Goal: Complete application form: Complete application form

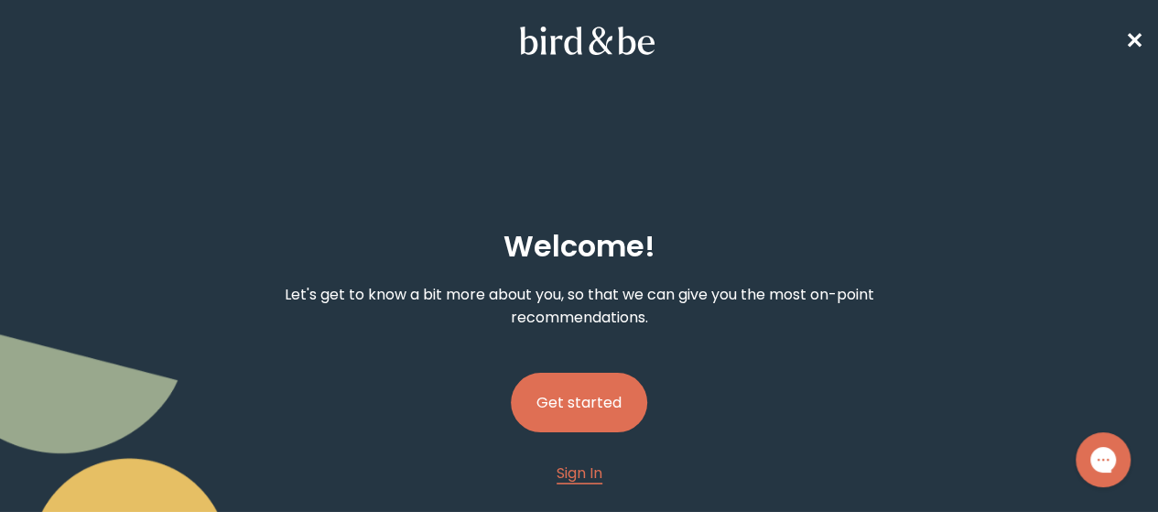
click at [578, 373] on button "Get started" at bounding box center [579, 402] width 136 height 59
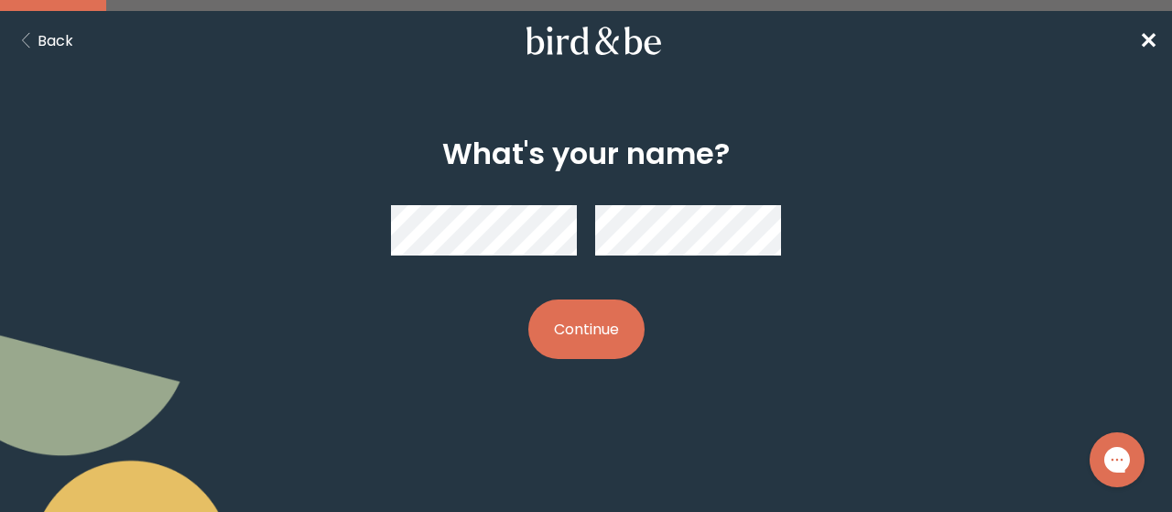
click at [558, 324] on button "Continue" at bounding box center [586, 328] width 116 height 59
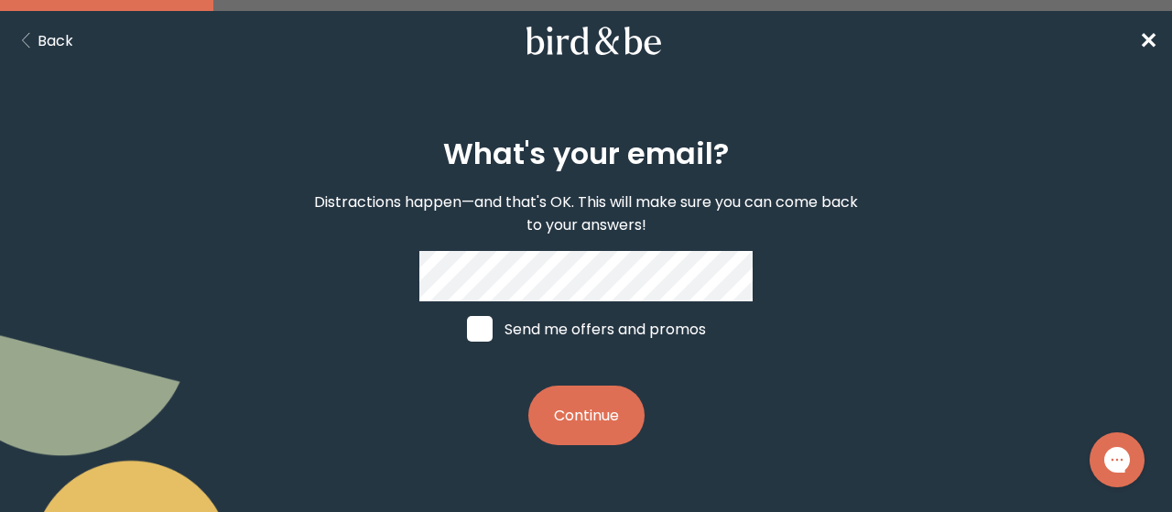
click at [582, 437] on button "Continue" at bounding box center [586, 414] width 116 height 59
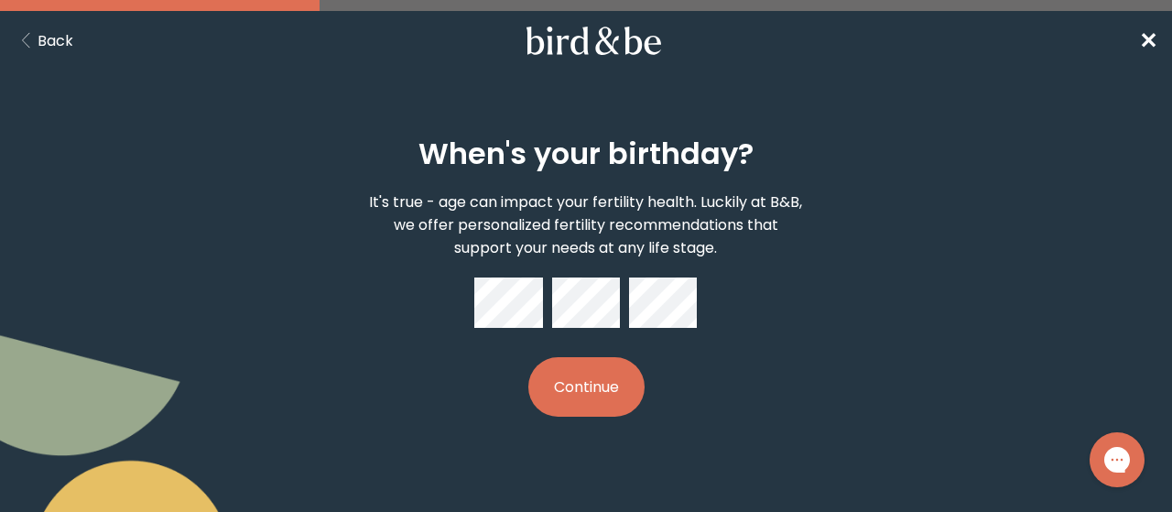
click at [595, 385] on button "Continue" at bounding box center [586, 386] width 116 height 59
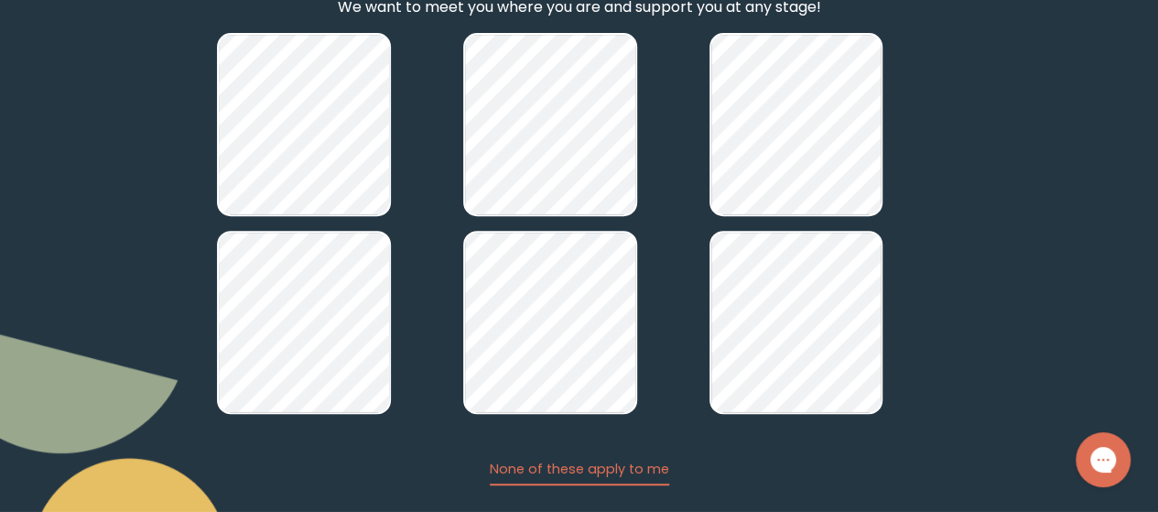
scroll to position [293, 0]
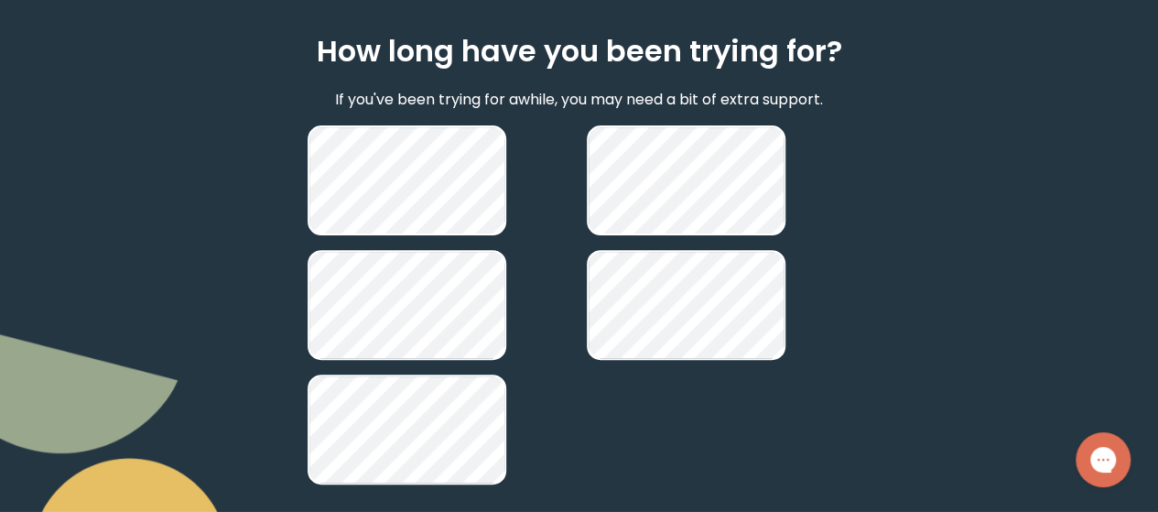
scroll to position [204, 0]
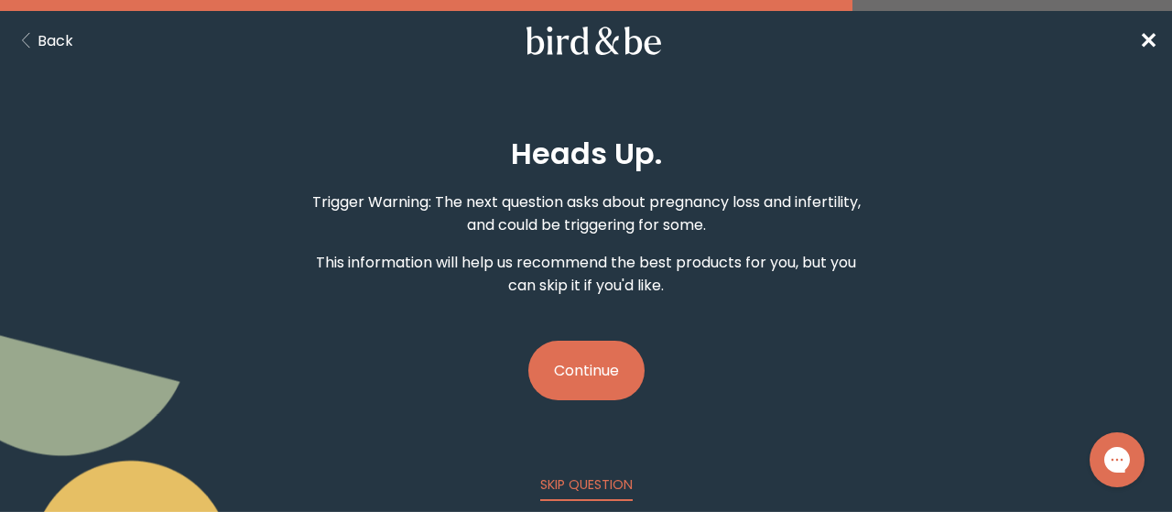
click at [606, 371] on button "Continue" at bounding box center [586, 369] width 116 height 59
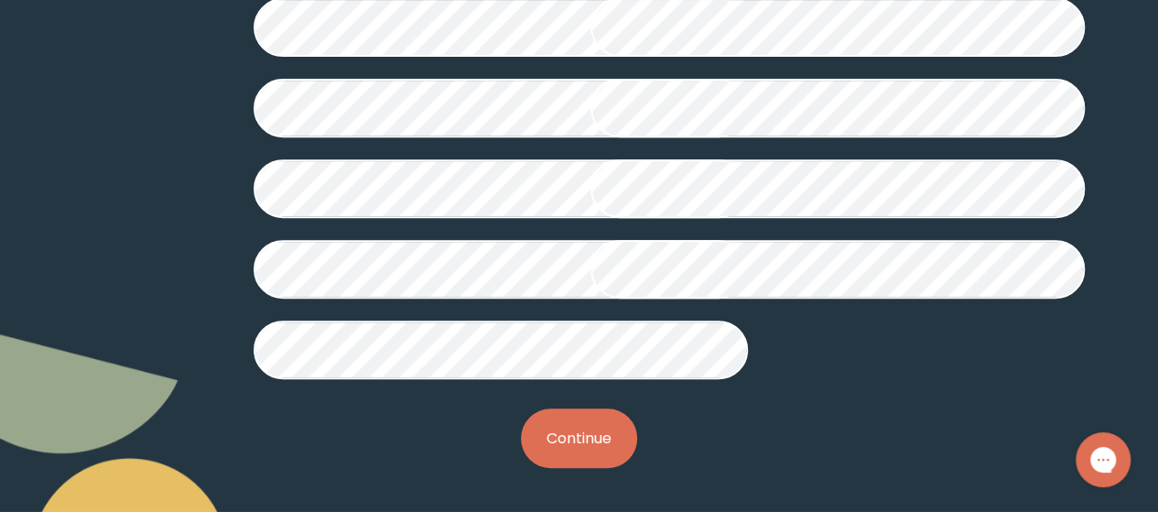
scroll to position [622, 0]
click at [584, 459] on button "Continue" at bounding box center [579, 437] width 116 height 59
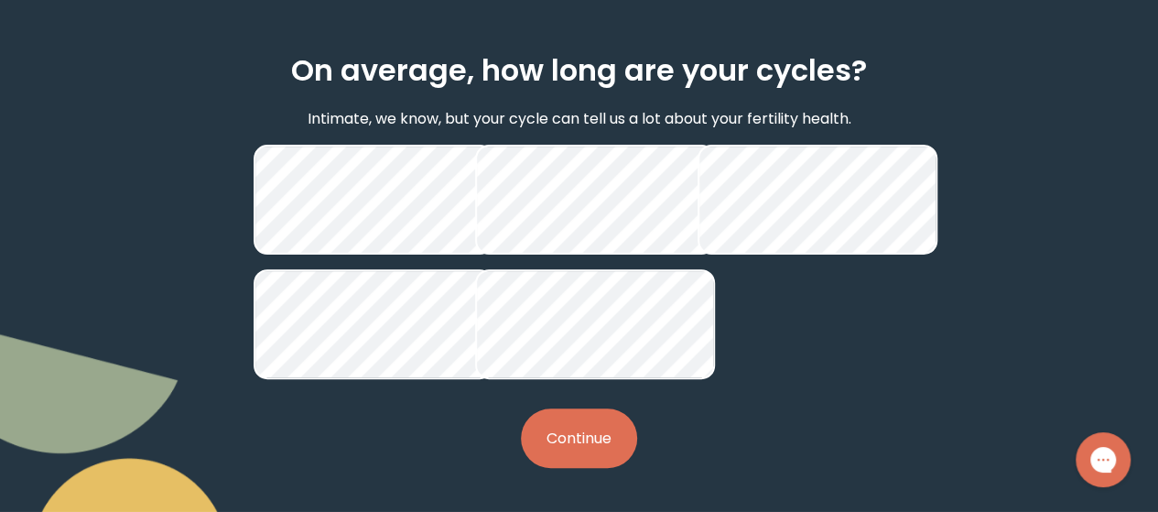
scroll to position [248, 0]
click at [573, 438] on button "Continue" at bounding box center [579, 437] width 116 height 59
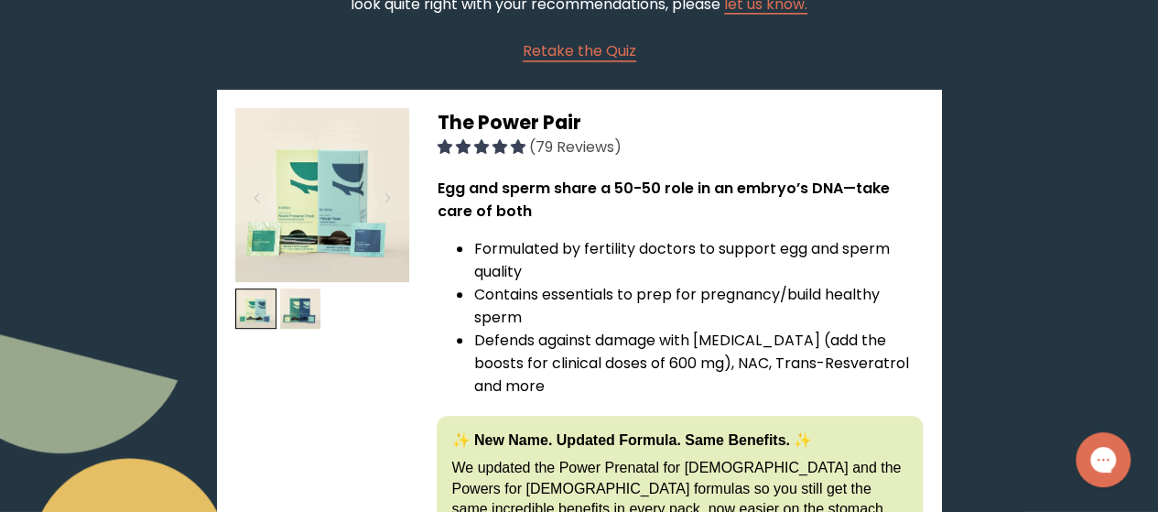
scroll to position [251, 0]
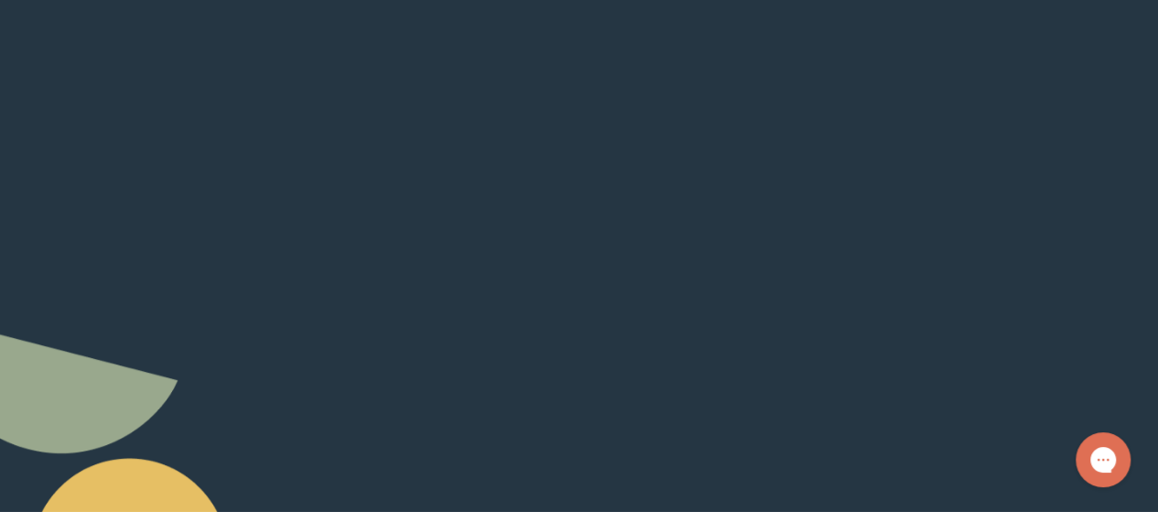
scroll to position [622, 0]
